Goal: Browse casually: Explore the website without a specific task or goal

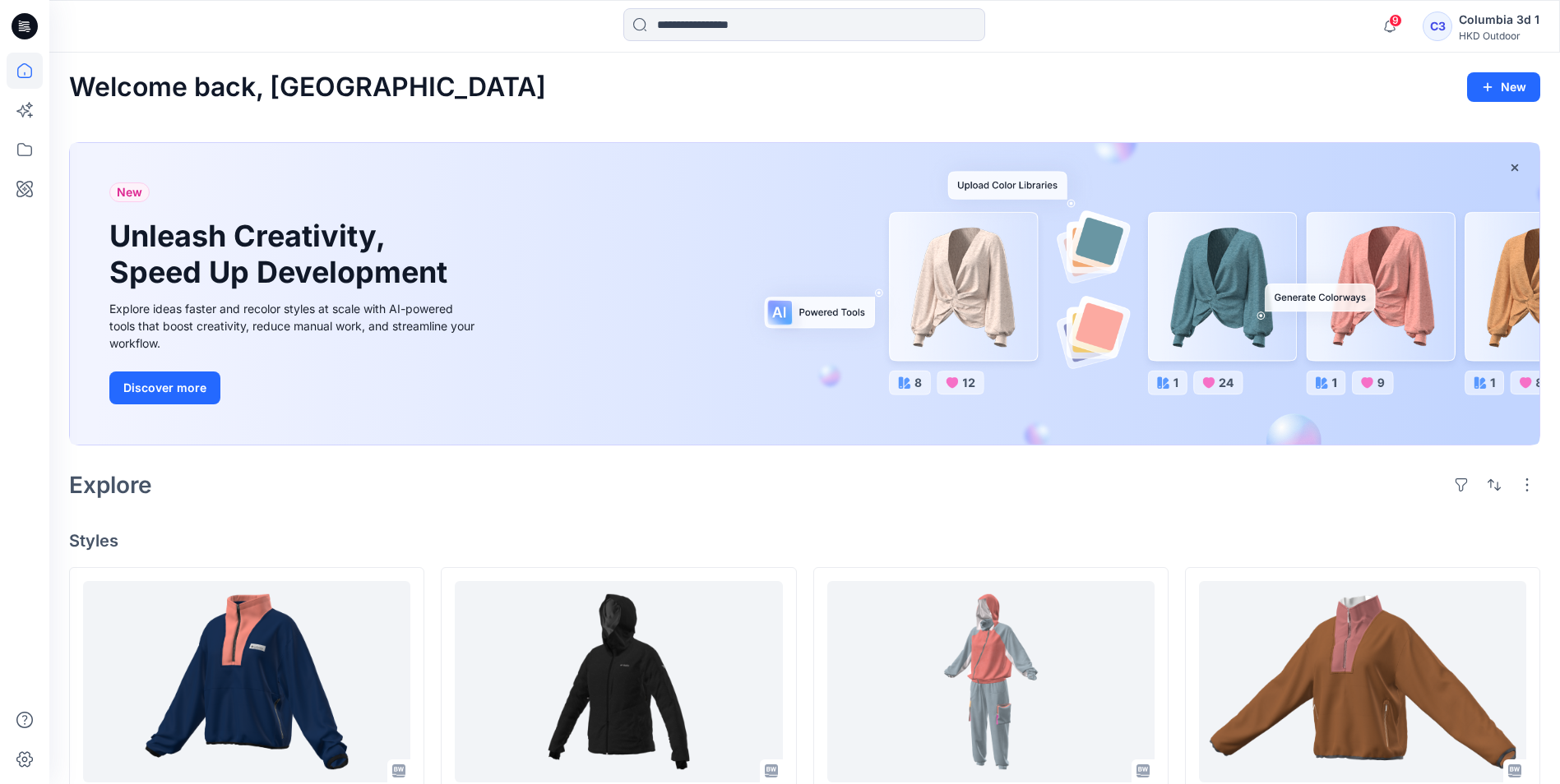
click at [1509, 16] on div "Columbia 3d 1" at bounding box center [1499, 20] width 81 height 20
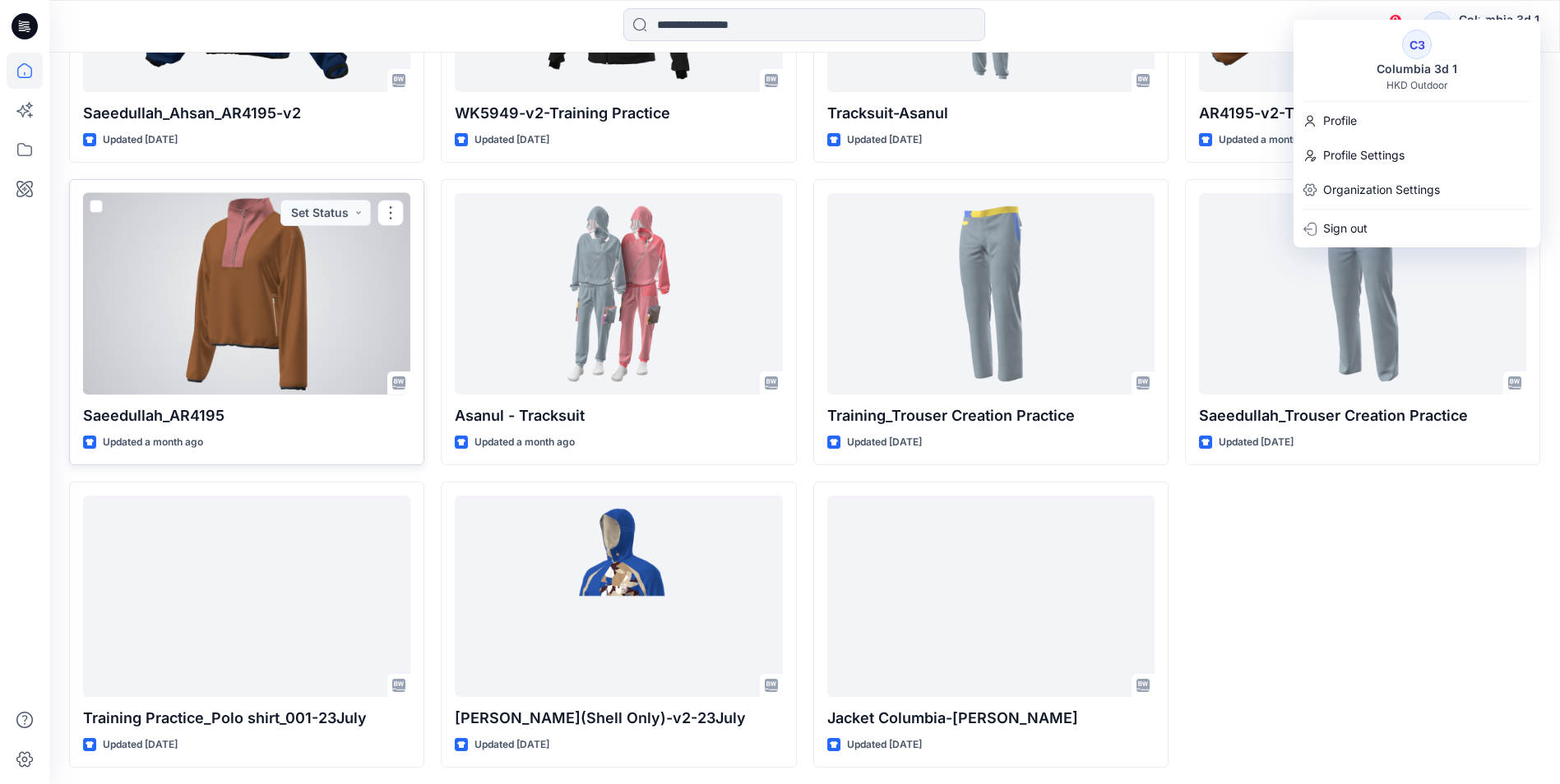
scroll to position [694, 0]
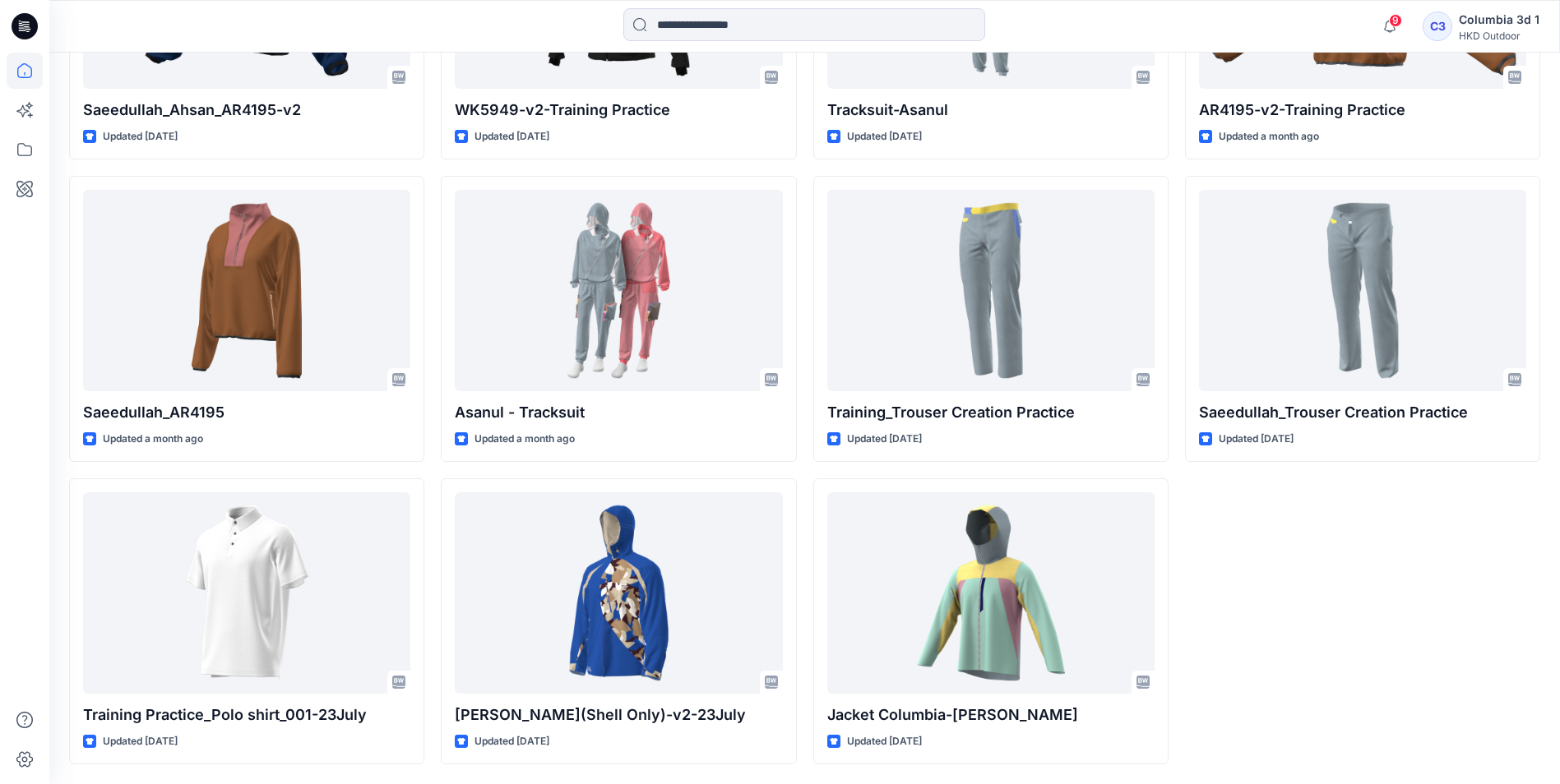
drag, startPoint x: 1348, startPoint y: 536, endPoint x: 1318, endPoint y: 528, distance: 31.0
click at [1347, 536] on div "AR4195-v2-Training Practice Updated a month ago Saeedullah_Trouser Creation Pra…" at bounding box center [1362, 318] width 355 height 890
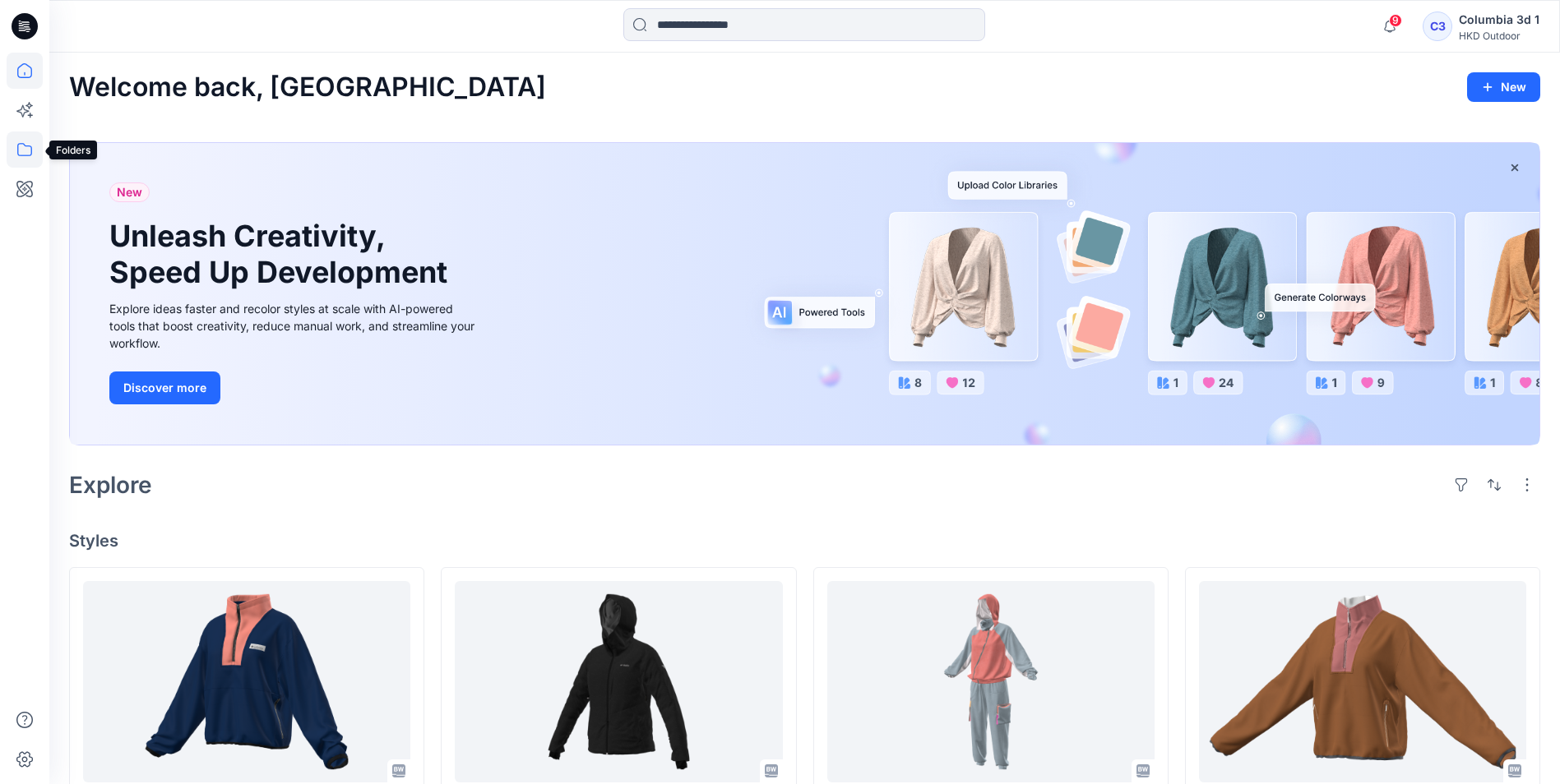
click at [13, 147] on icon at bounding box center [24, 149] width 36 height 36
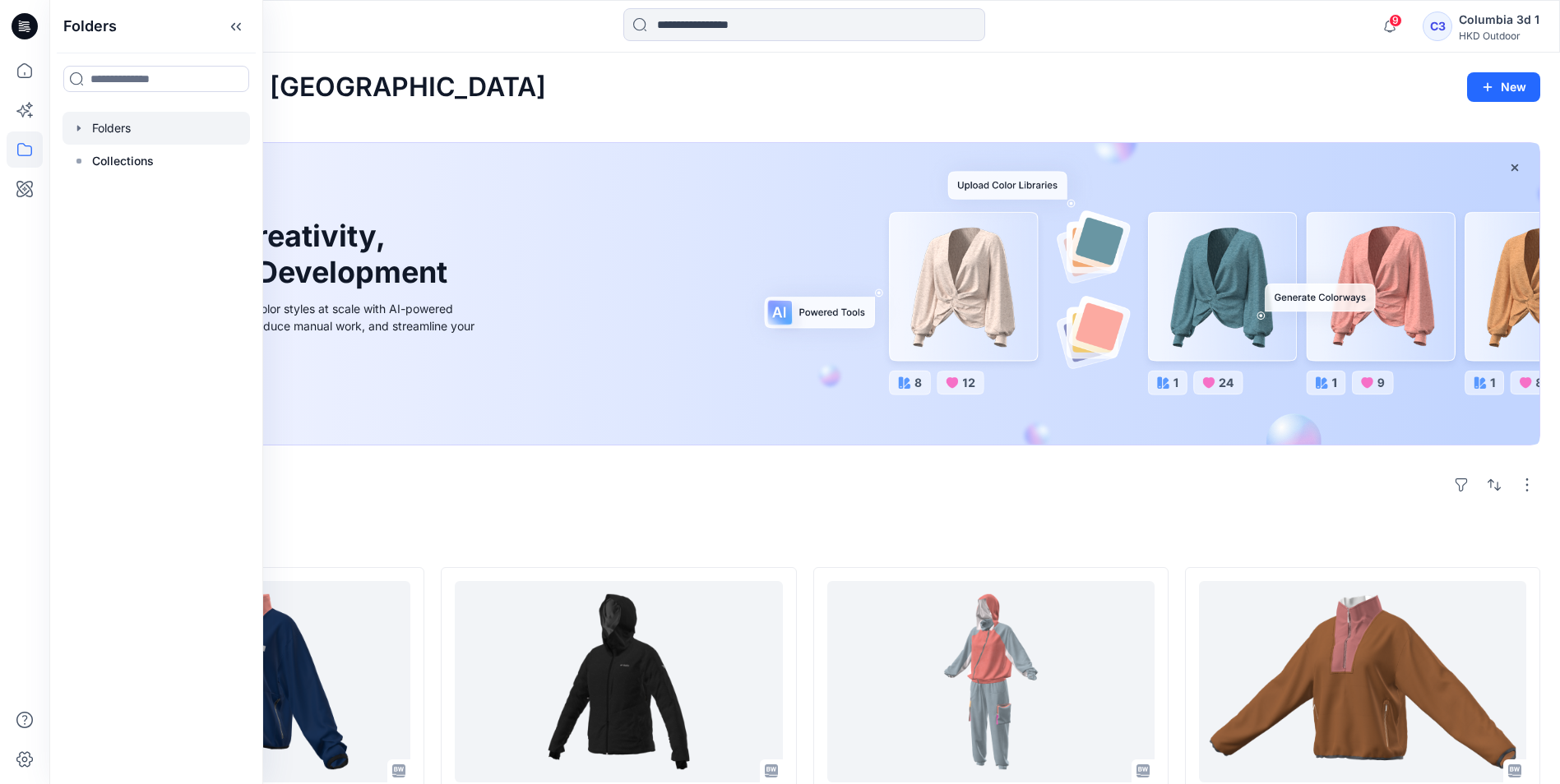
click at [129, 136] on div at bounding box center [157, 128] width 188 height 33
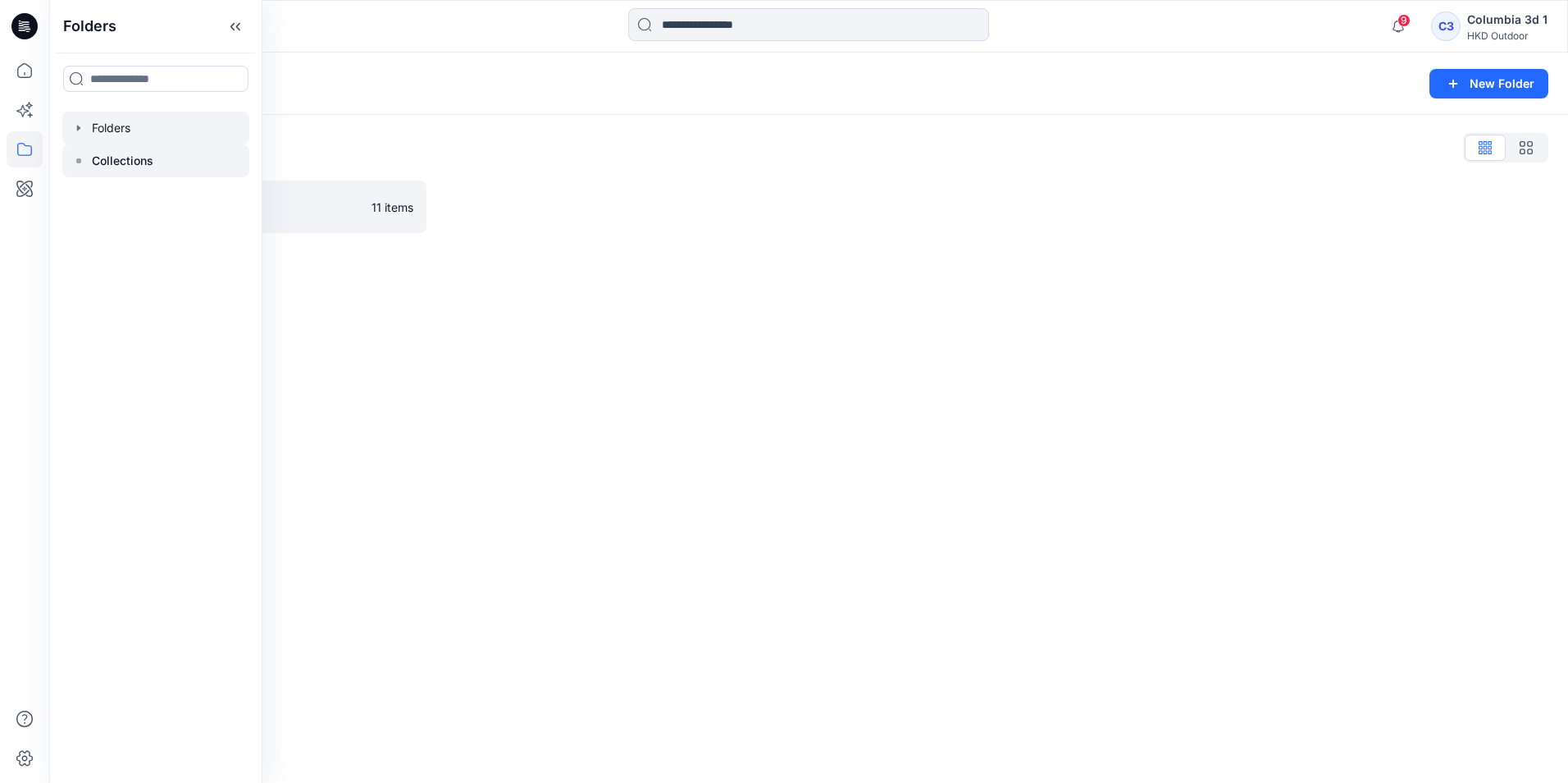
click at [131, 158] on p "Collections" at bounding box center [122, 161] width 62 height 20
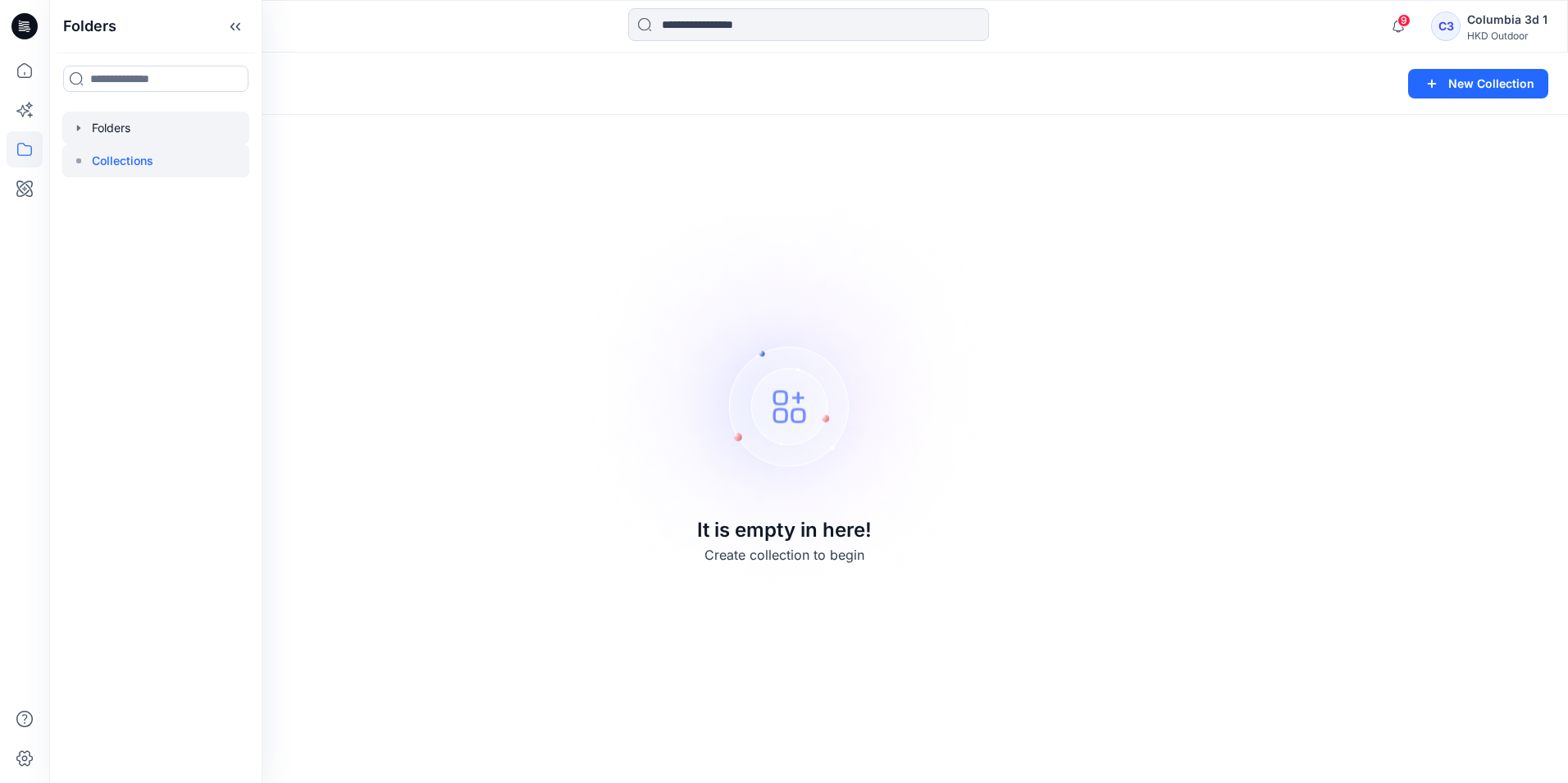
click at [116, 127] on div at bounding box center [156, 128] width 187 height 33
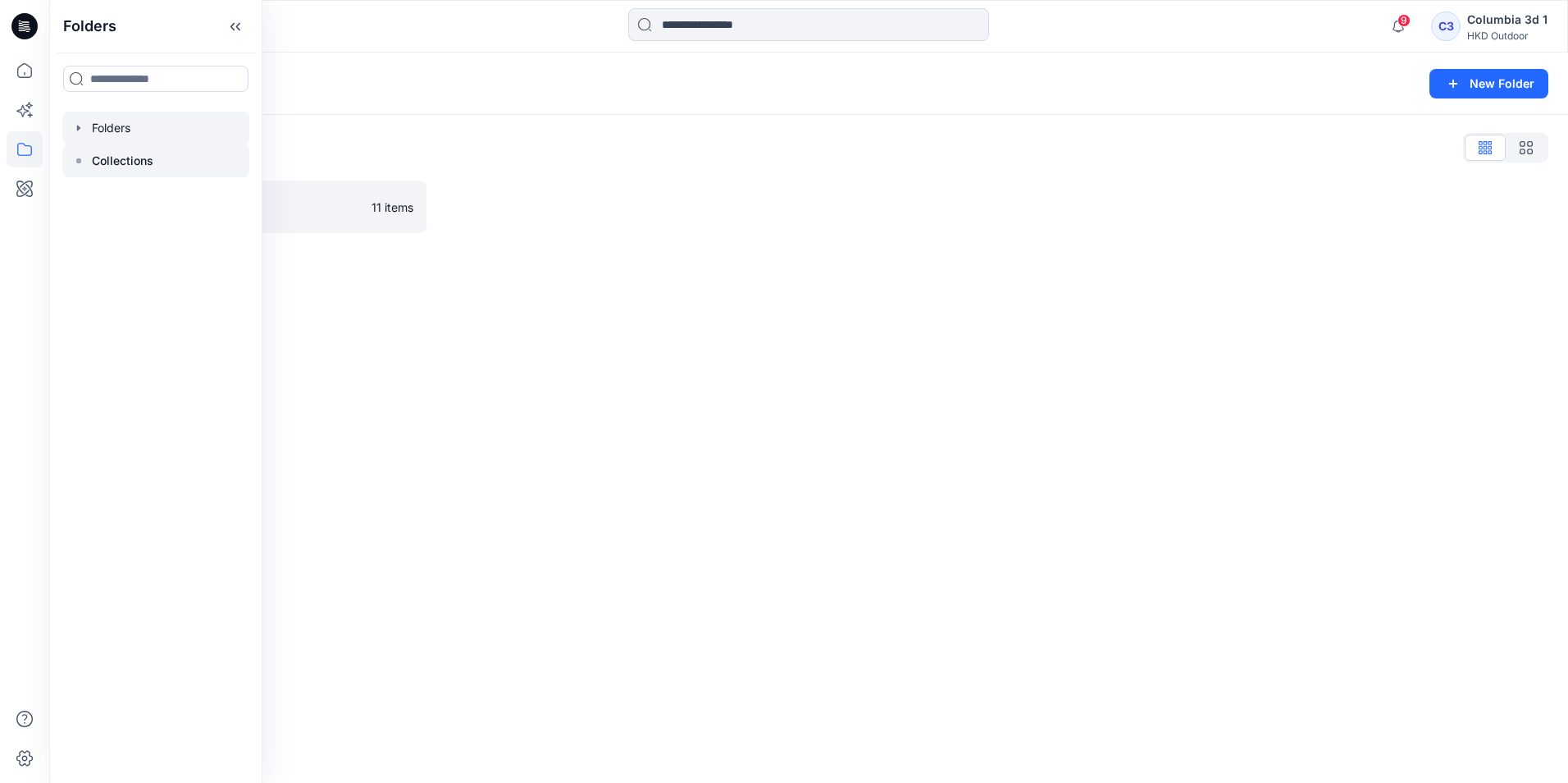
click at [83, 163] on icon at bounding box center [79, 161] width 13 height 13
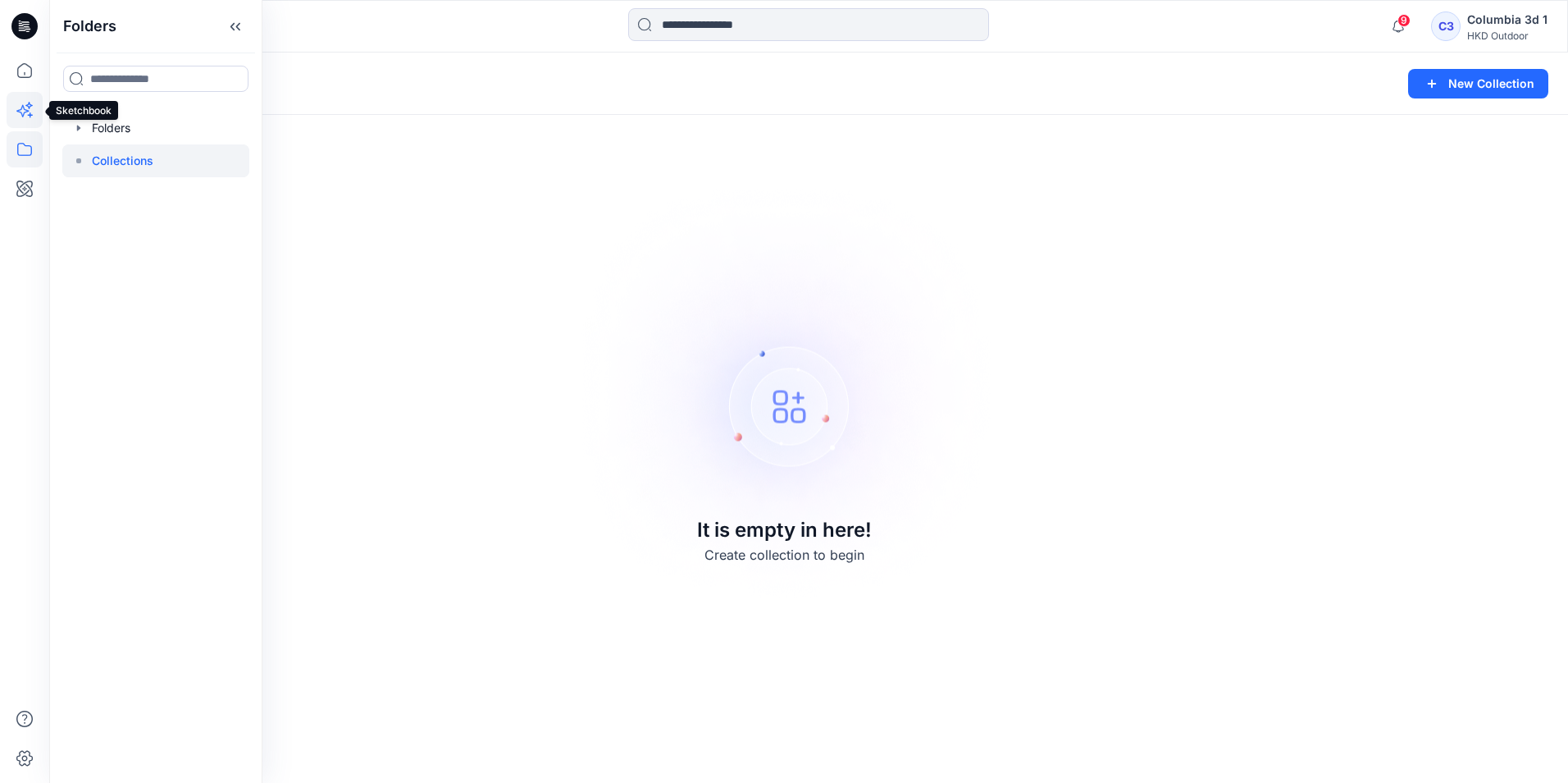
click at [11, 111] on icon at bounding box center [24, 110] width 36 height 36
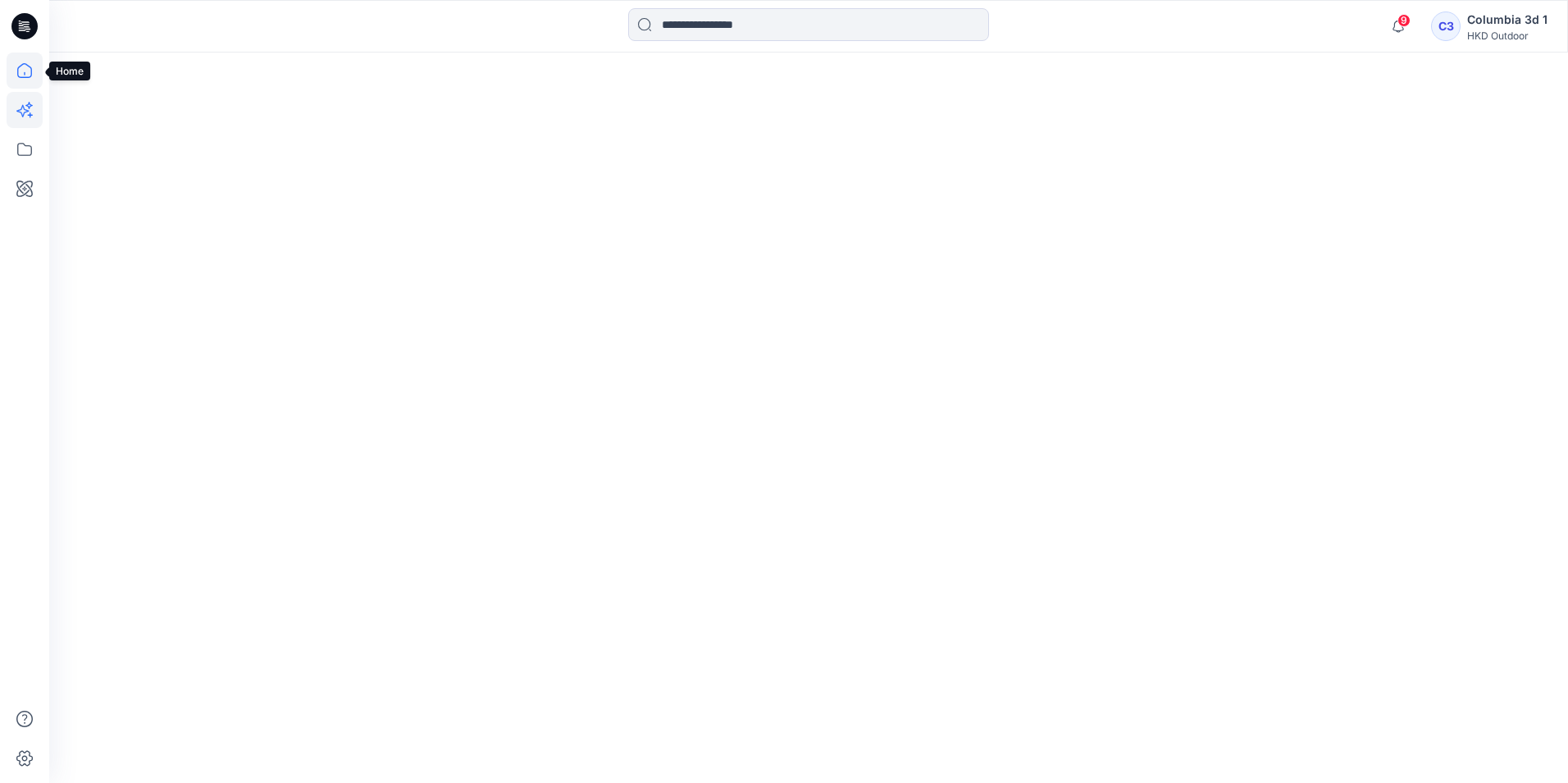
click at [18, 71] on icon at bounding box center [24, 71] width 15 height 15
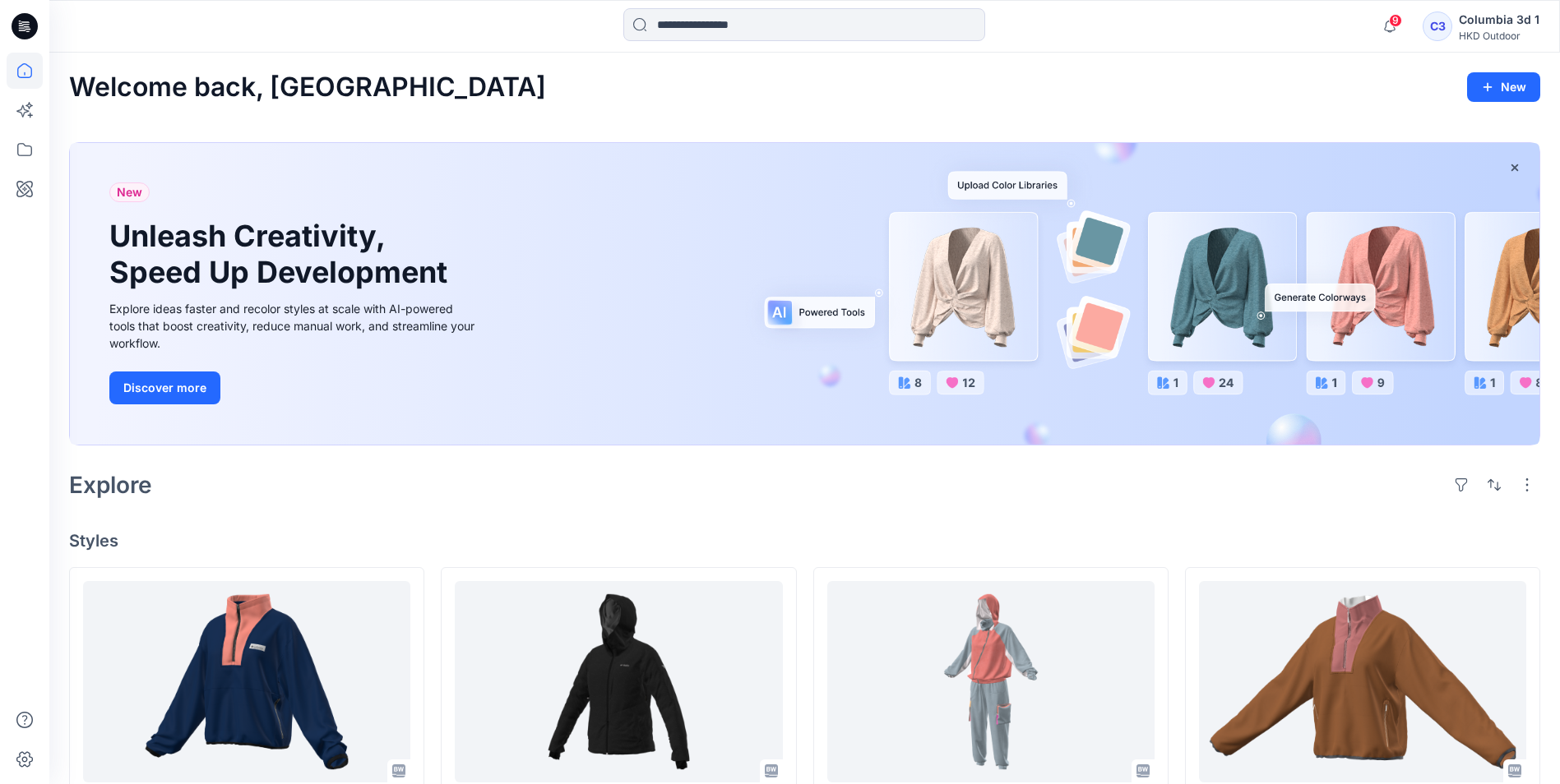
click at [1489, 25] on div "Columbia 3d 1" at bounding box center [1499, 20] width 81 height 20
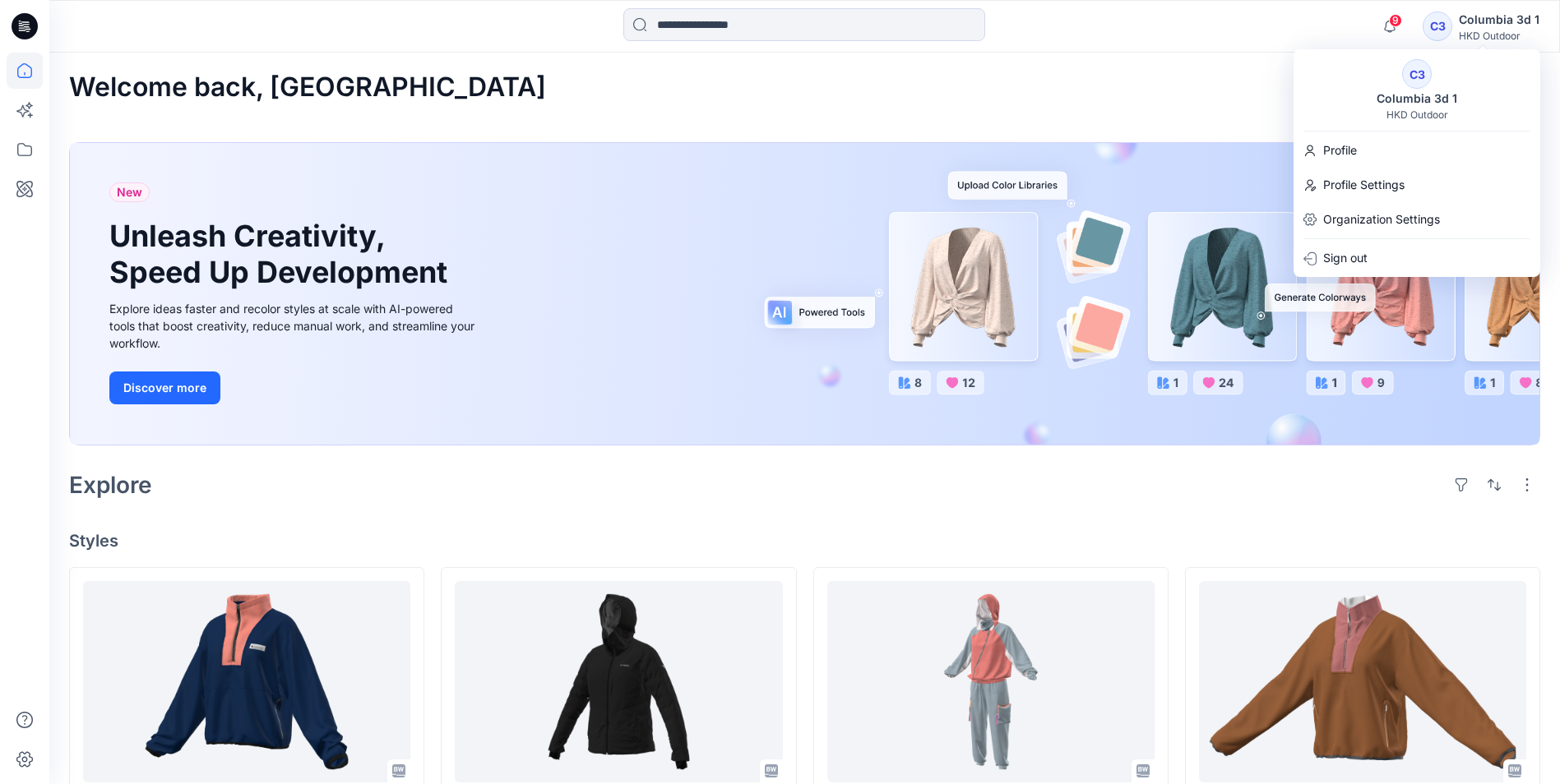
click at [1437, 69] on div "C3 Columbia 3d 1 HKD Outdoor" at bounding box center [1417, 89] width 247 height 62
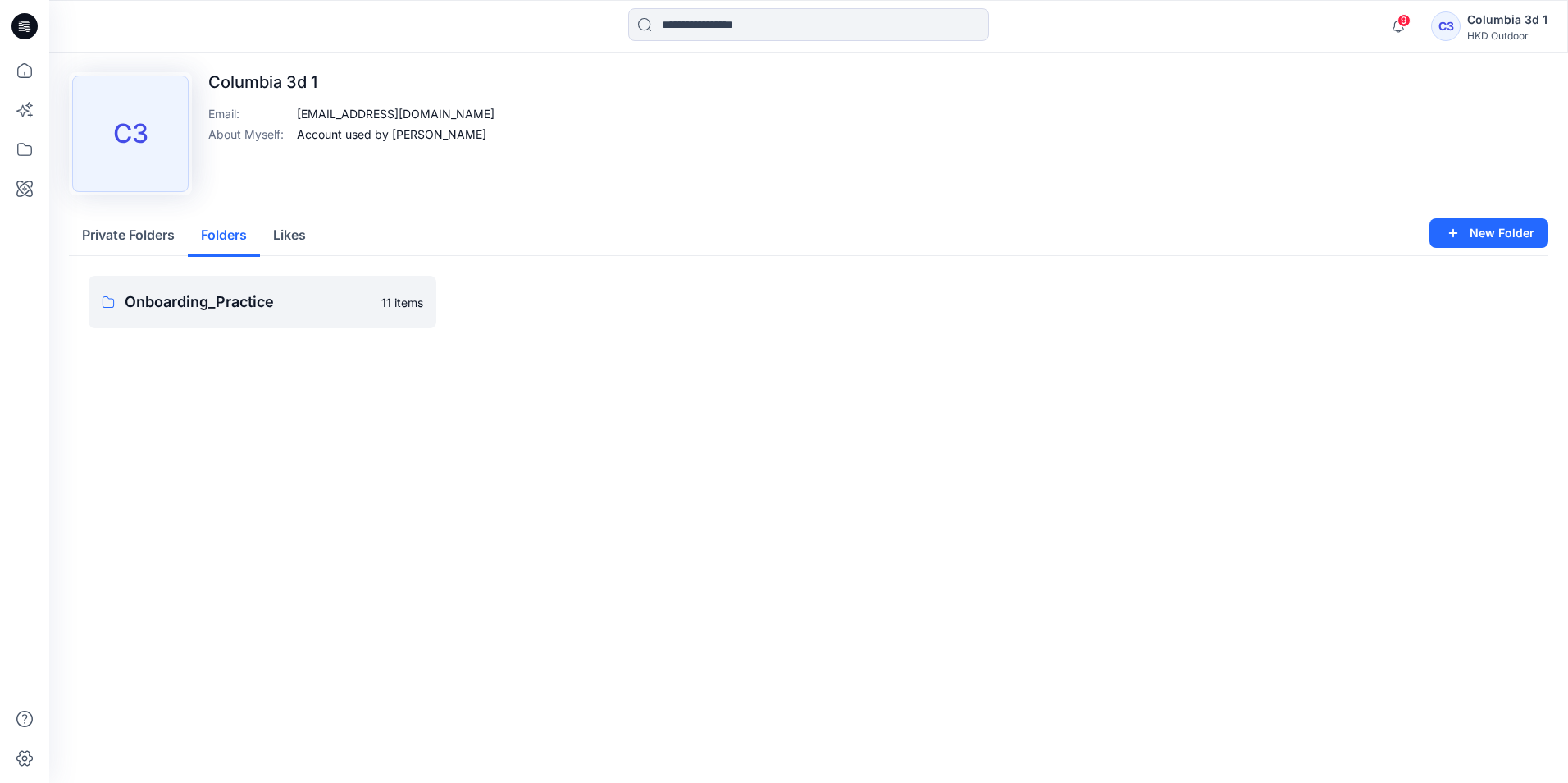
click at [231, 245] on button "Folders" at bounding box center [223, 236] width 72 height 42
click at [280, 233] on button "Likes" at bounding box center [289, 236] width 59 height 42
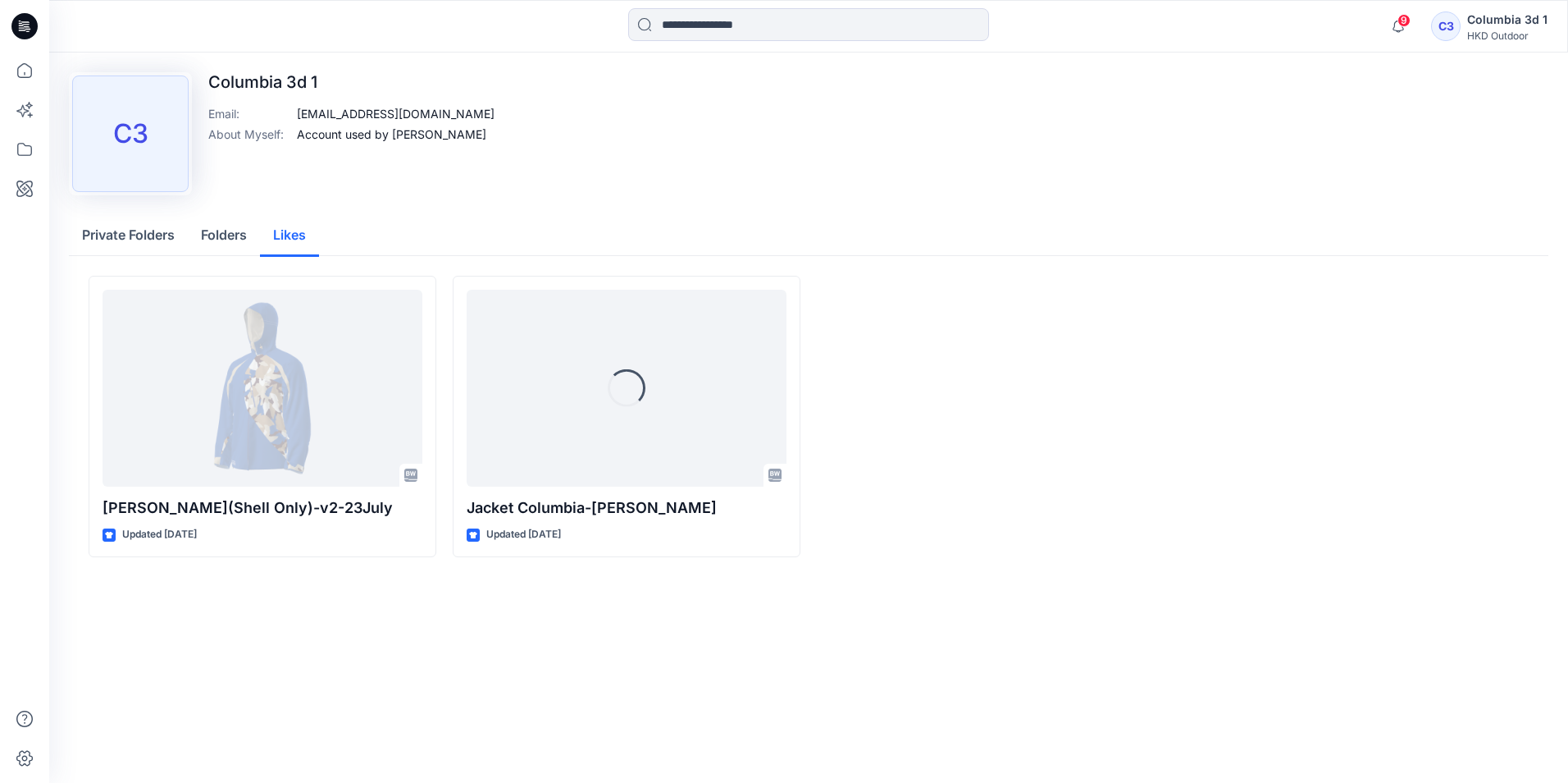
click at [243, 229] on button "Folders" at bounding box center [223, 236] width 72 height 42
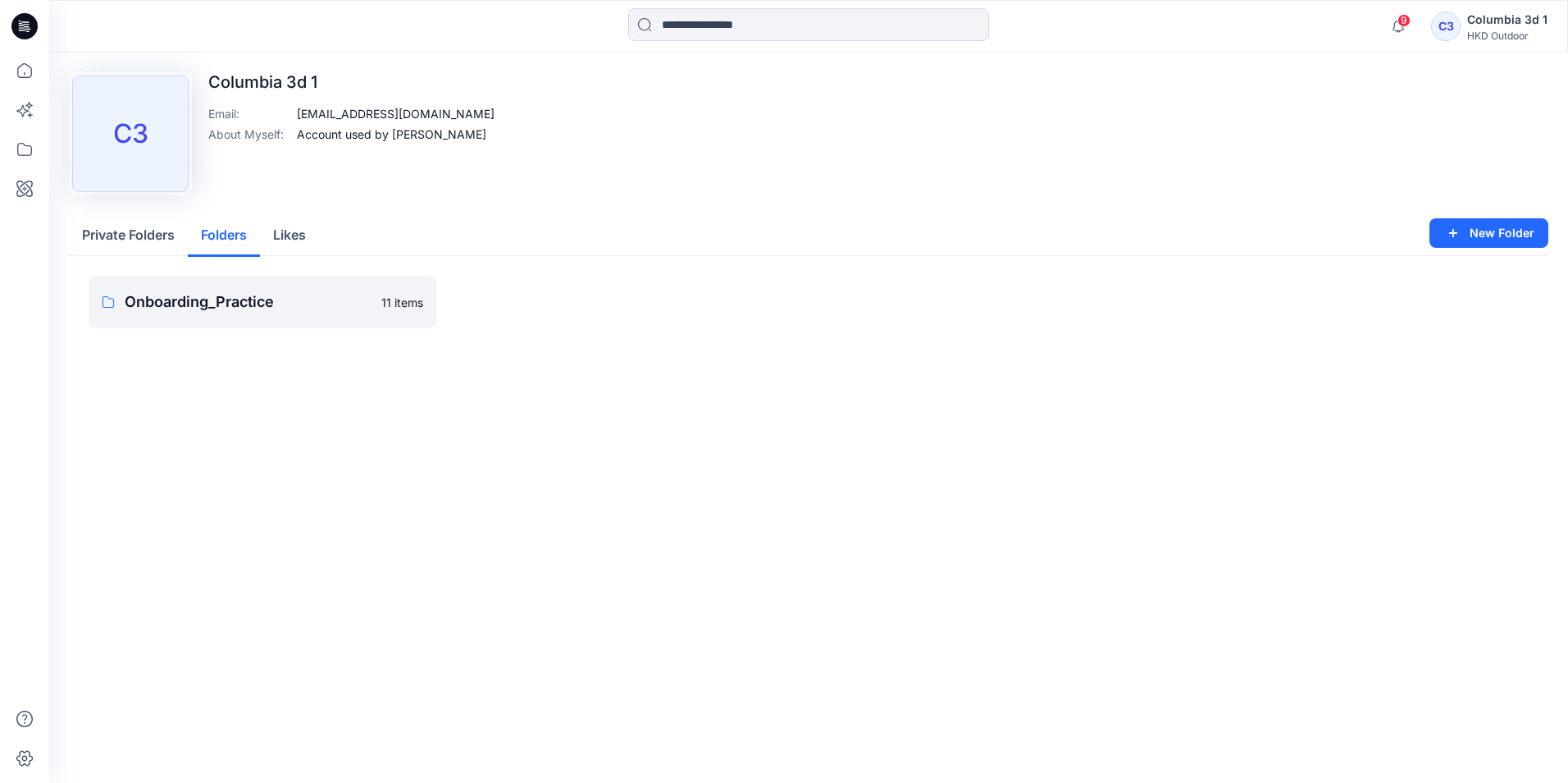
click at [276, 237] on button "Likes" at bounding box center [289, 236] width 59 height 42
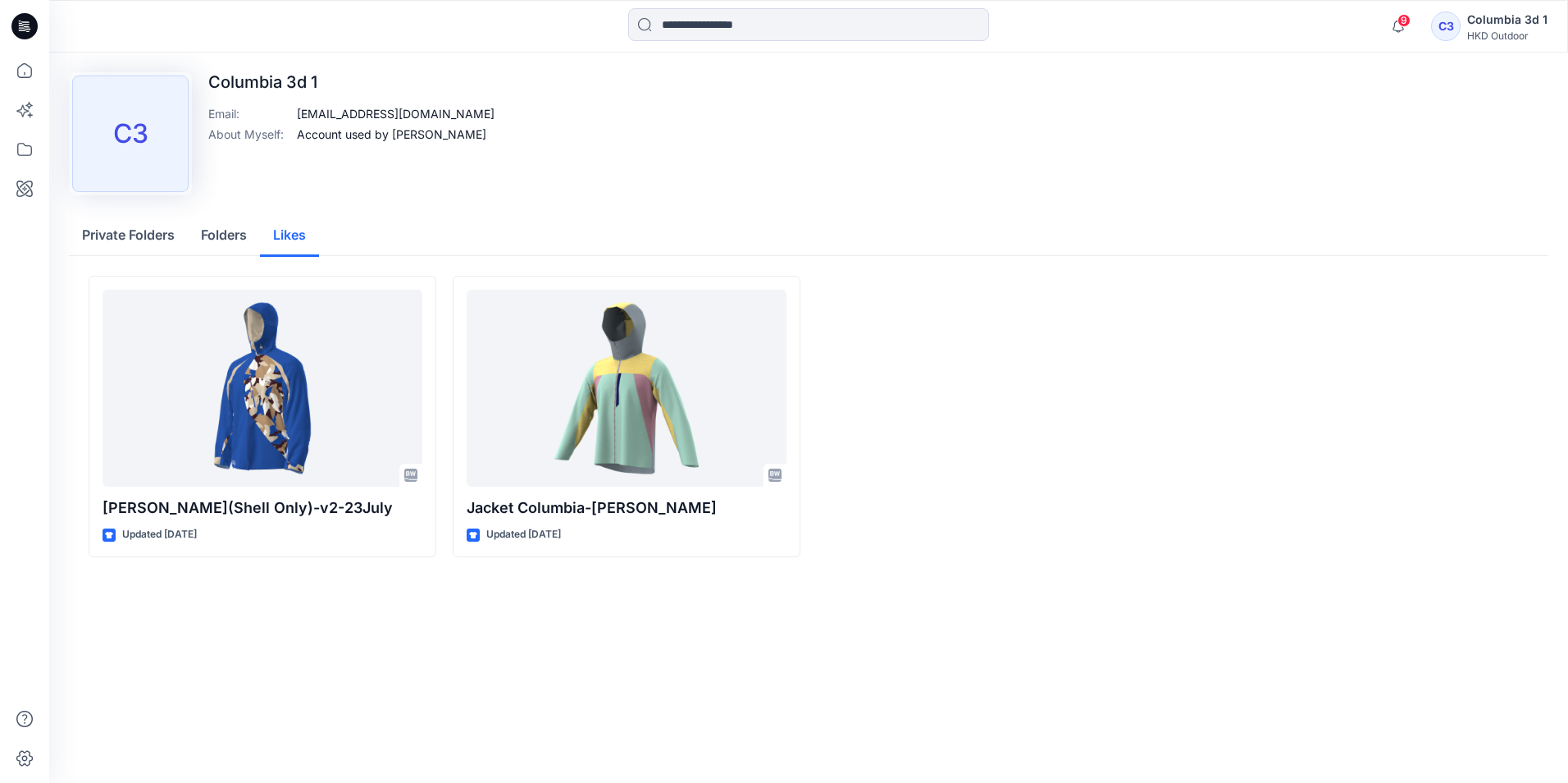
click at [233, 237] on button "Folders" at bounding box center [223, 236] width 72 height 42
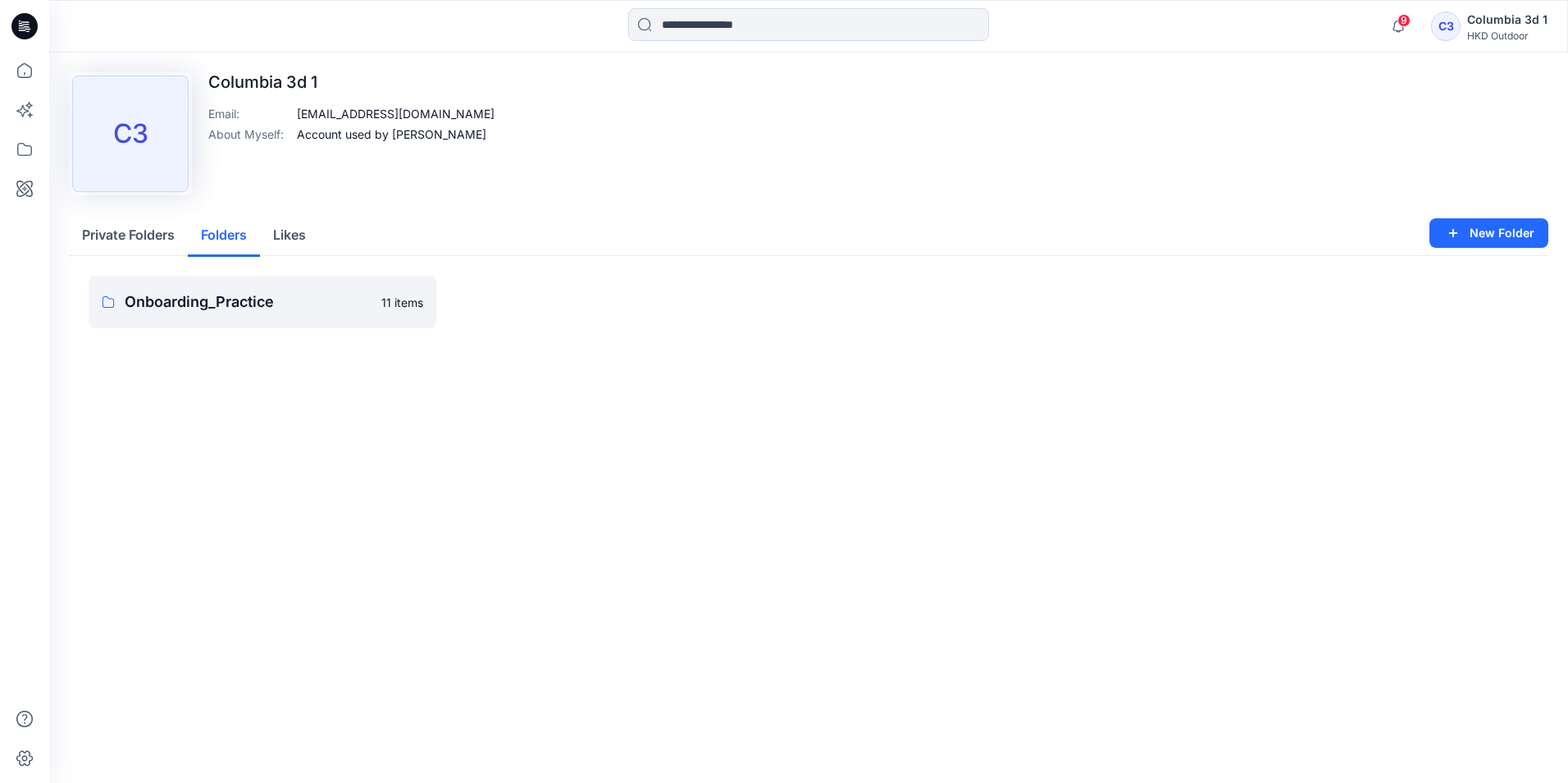
click at [289, 234] on button "Likes" at bounding box center [289, 236] width 59 height 42
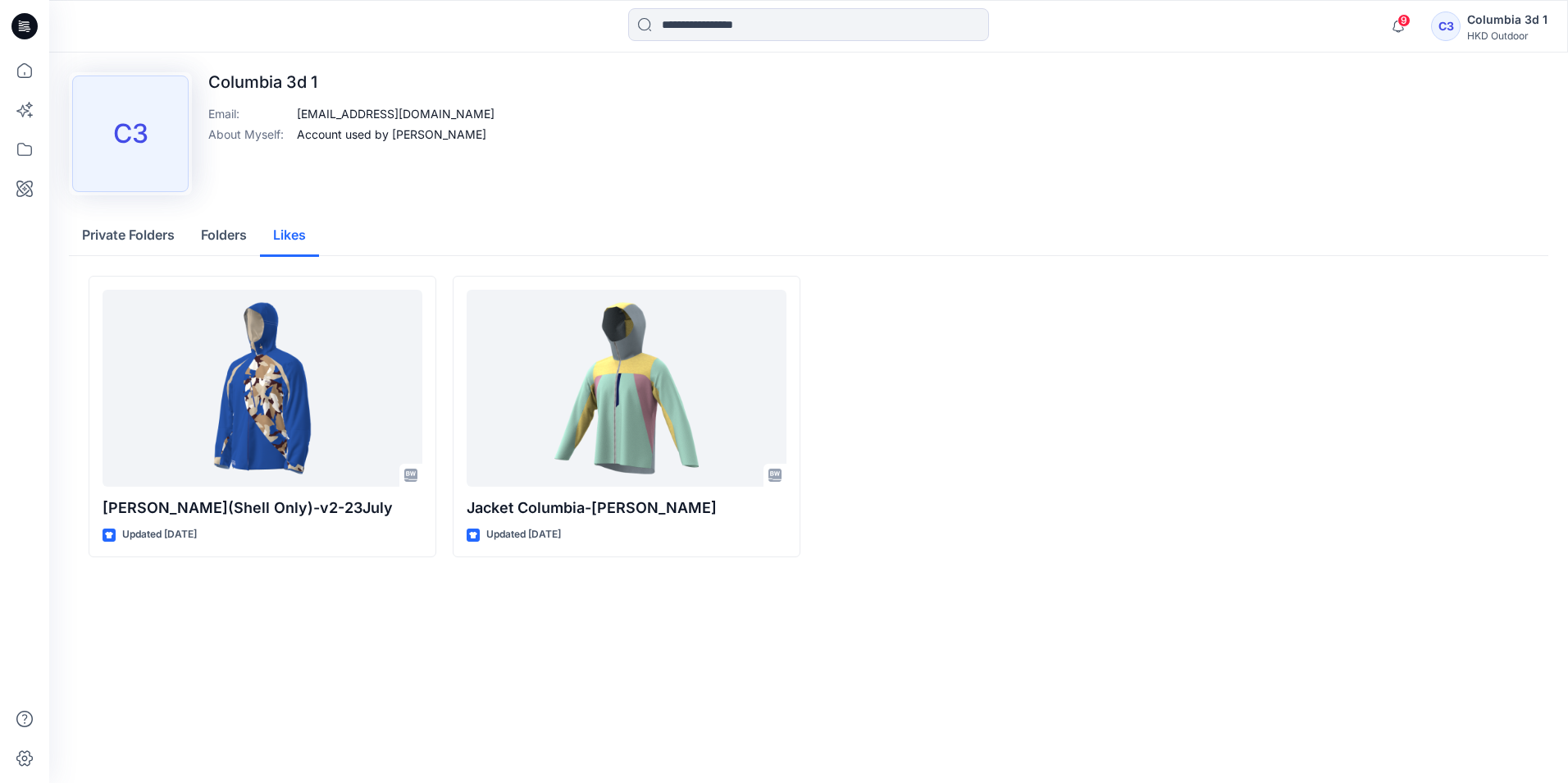
click at [145, 237] on button "Private Folders" at bounding box center [128, 236] width 119 height 42
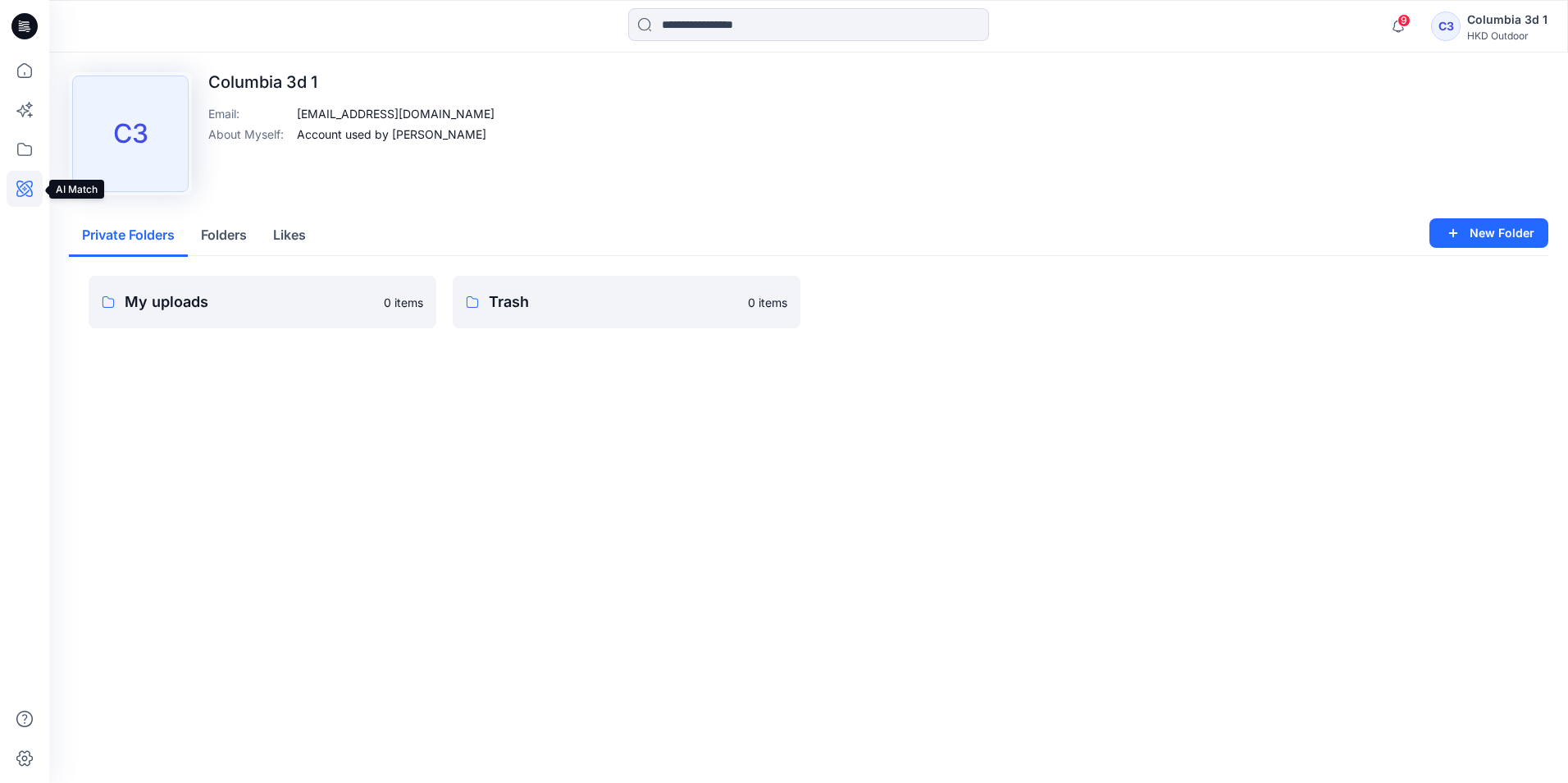
click at [27, 181] on icon at bounding box center [24, 188] width 16 height 16
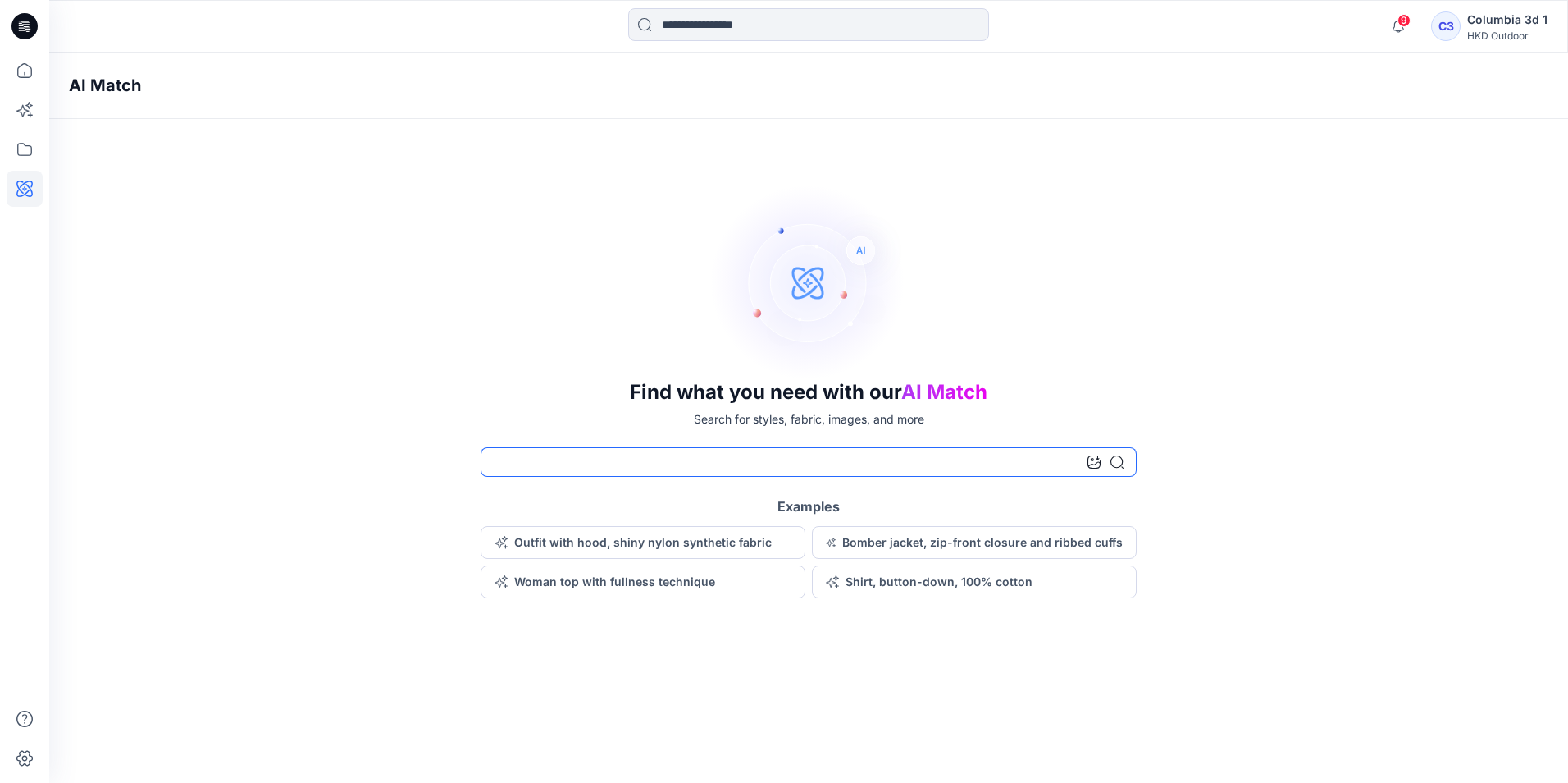
click at [651, 469] on input at bounding box center [809, 462] width 656 height 29
type input "**********"
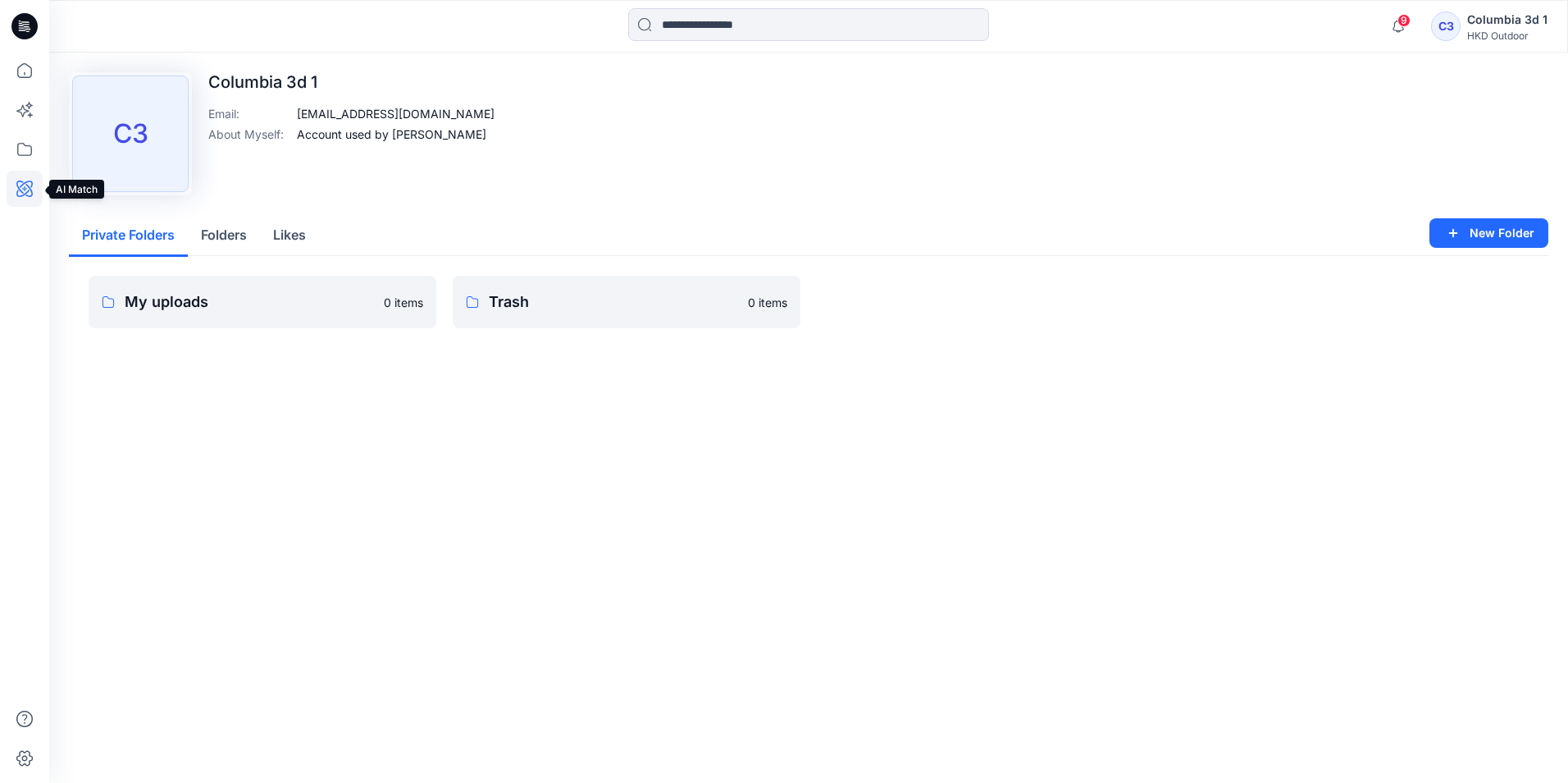
click at [26, 195] on icon at bounding box center [24, 188] width 36 height 36
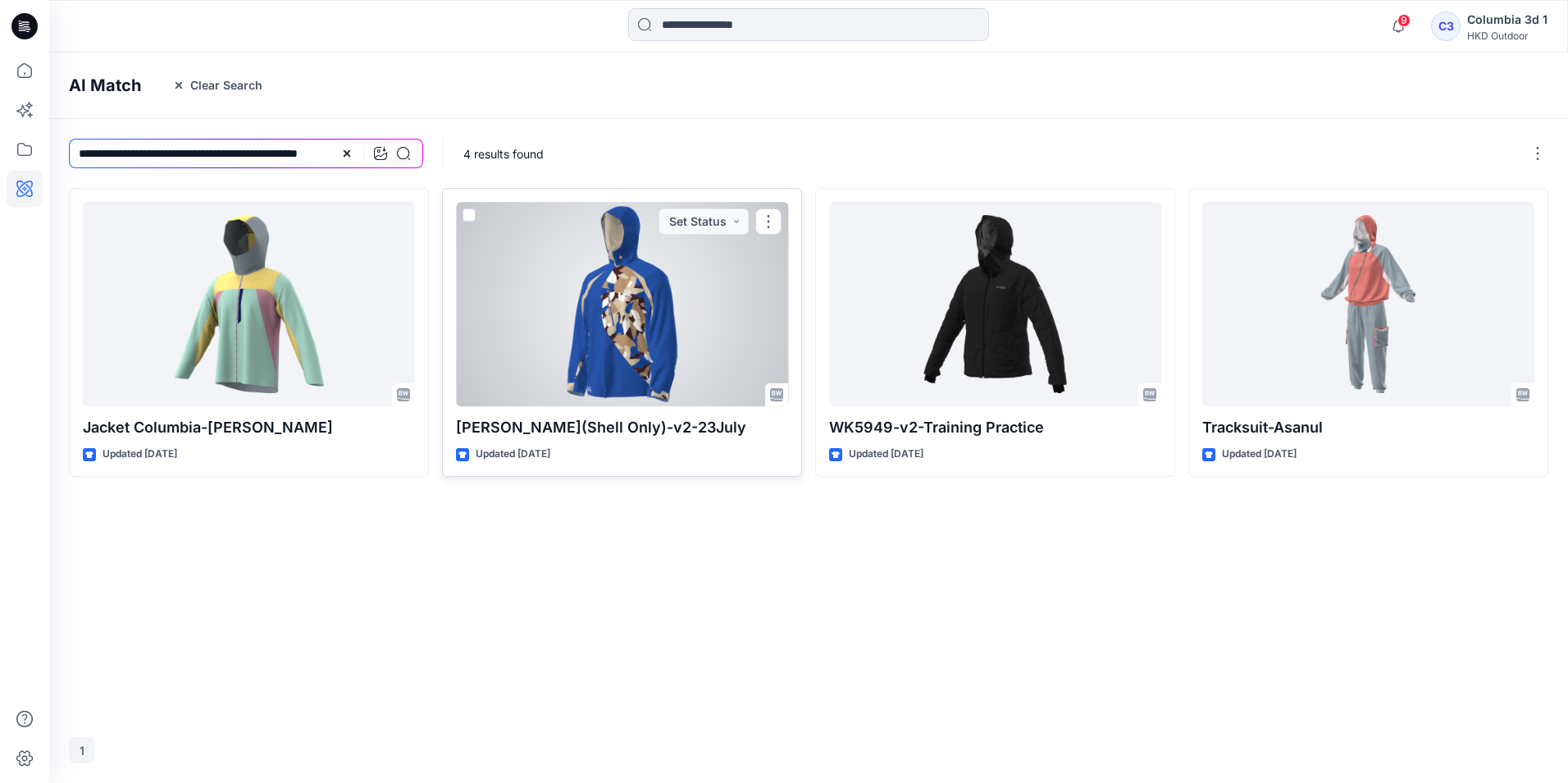
click at [617, 360] on div at bounding box center [622, 304] width 332 height 204
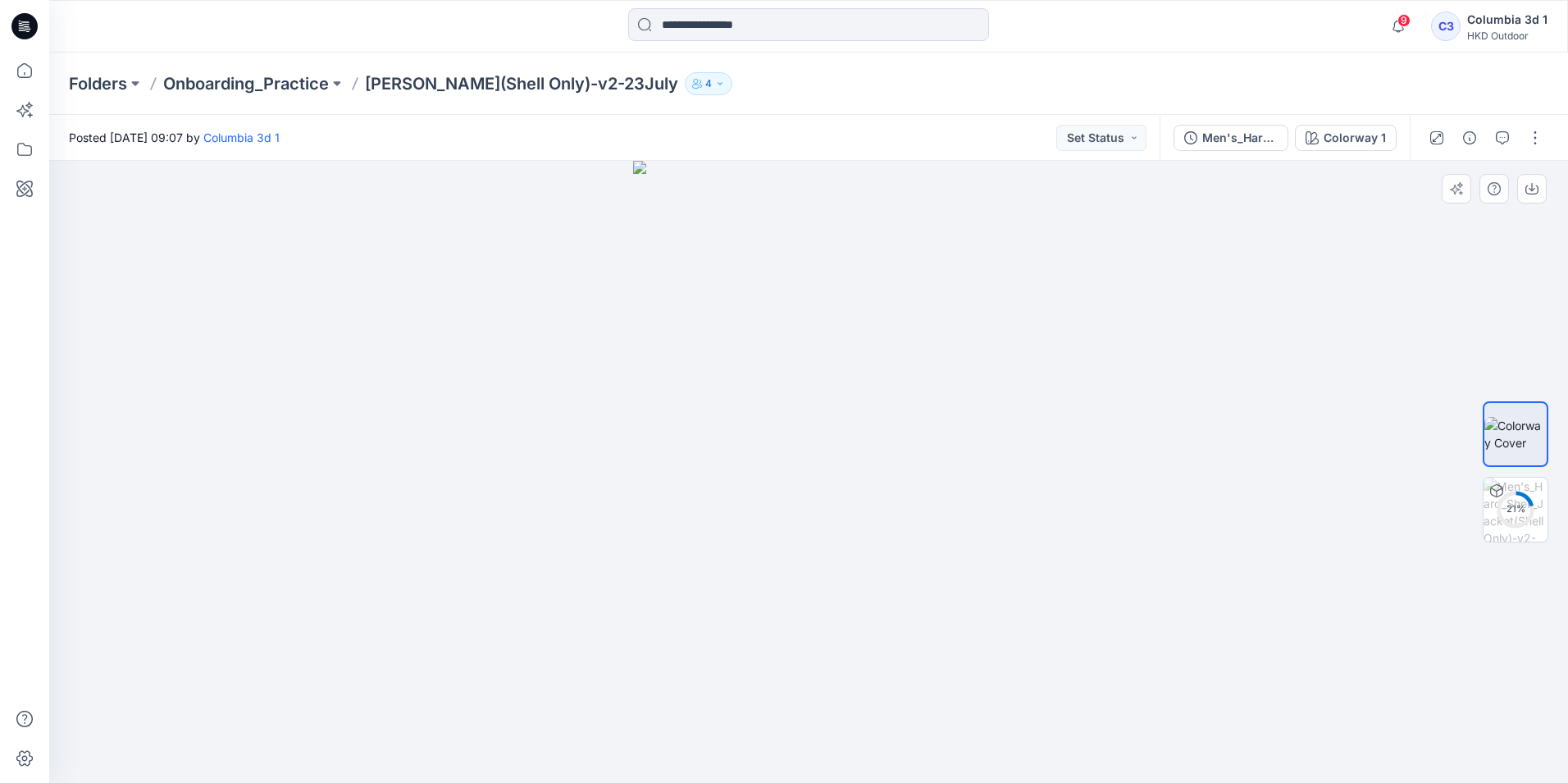
drag, startPoint x: 1134, startPoint y: 439, endPoint x: 998, endPoint y: 471, distance: 139.7
click at [1057, 471] on div at bounding box center [809, 471] width 1519 height 622
drag, startPoint x: 726, startPoint y: 532, endPoint x: 768, endPoint y: 491, distance: 58.7
click at [664, 541] on img at bounding box center [809, 471] width 351 height 622
